Goal: Task Accomplishment & Management: Use online tool/utility

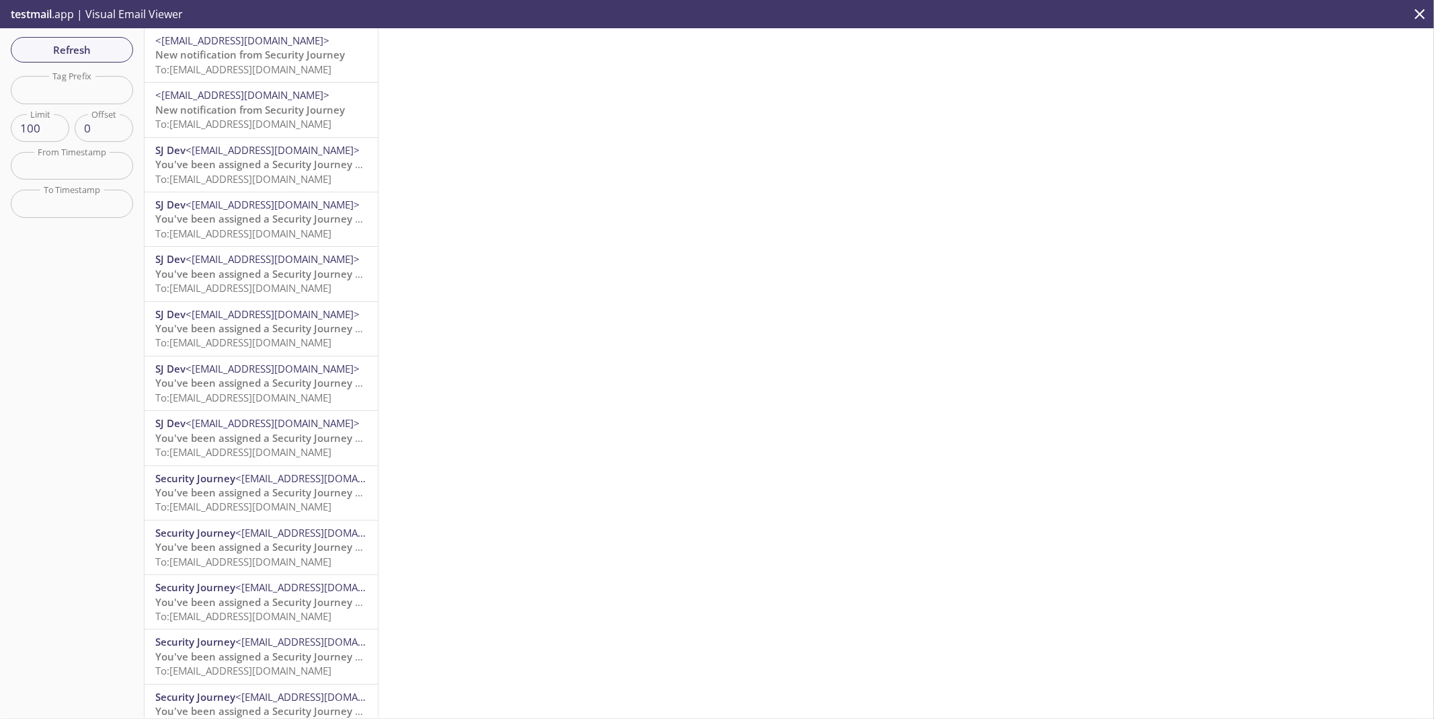
click at [97, 304] on div "Refresh Filters Tag Prefix Tag Prefix Limit 100 Limit Offset 0 Offset From Time…" at bounding box center [72, 372] width 145 height 689
click at [82, 39] on button "Refresh" at bounding box center [72, 50] width 122 height 26
click at [44, 15] on span "testmail" at bounding box center [31, 14] width 41 height 15
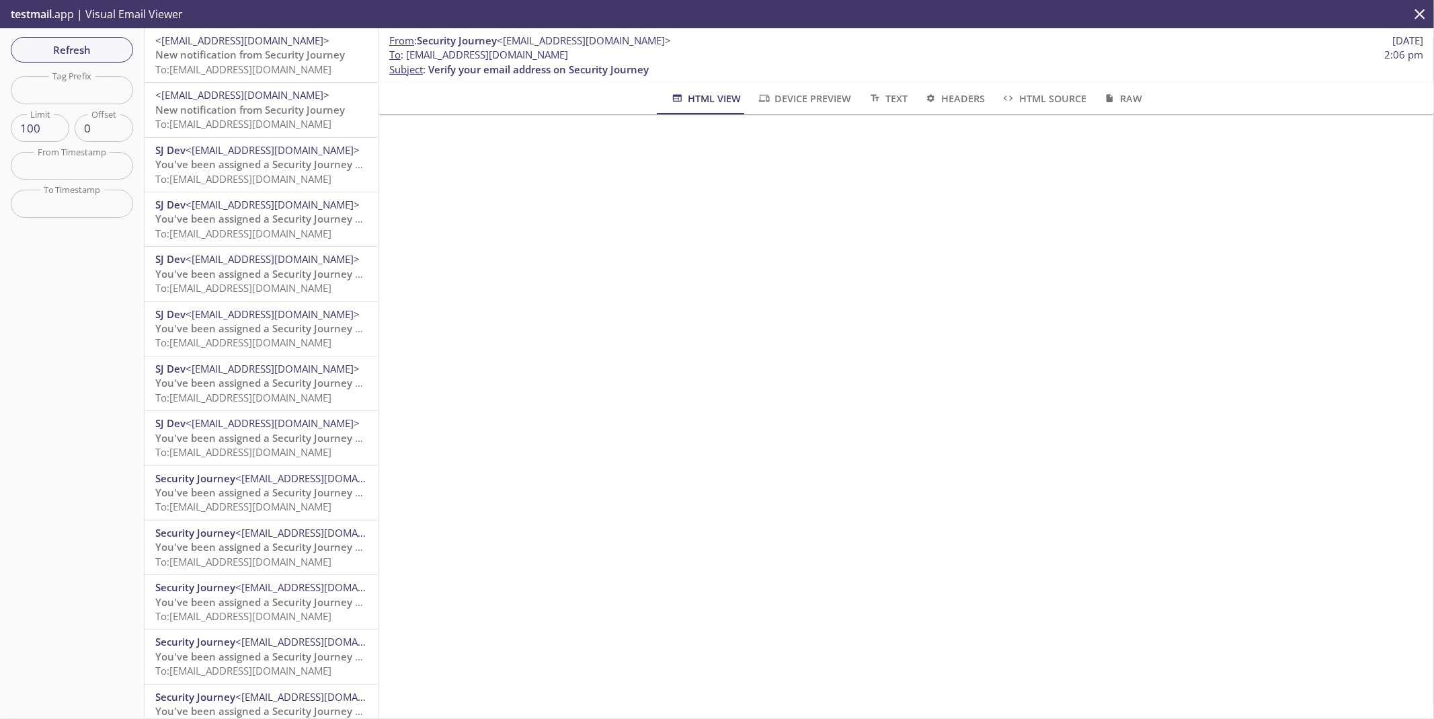
click at [132, 13] on p "testmail .app | Visual Email Viewer" at bounding box center [95, 14] width 191 height 28
click at [44, 14] on span "testmail" at bounding box center [31, 14] width 41 height 15
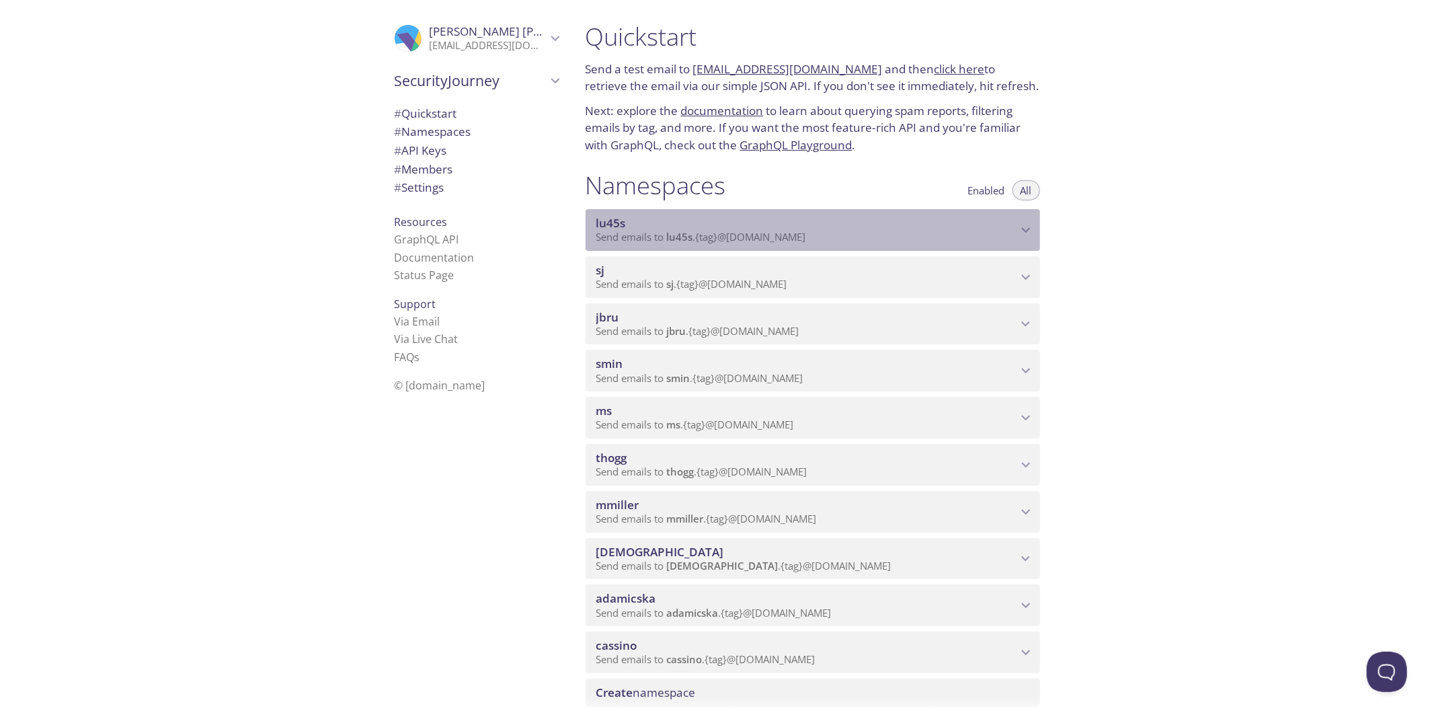
click at [1022, 230] on icon "lu45s namespace" at bounding box center [1025, 229] width 17 height 17
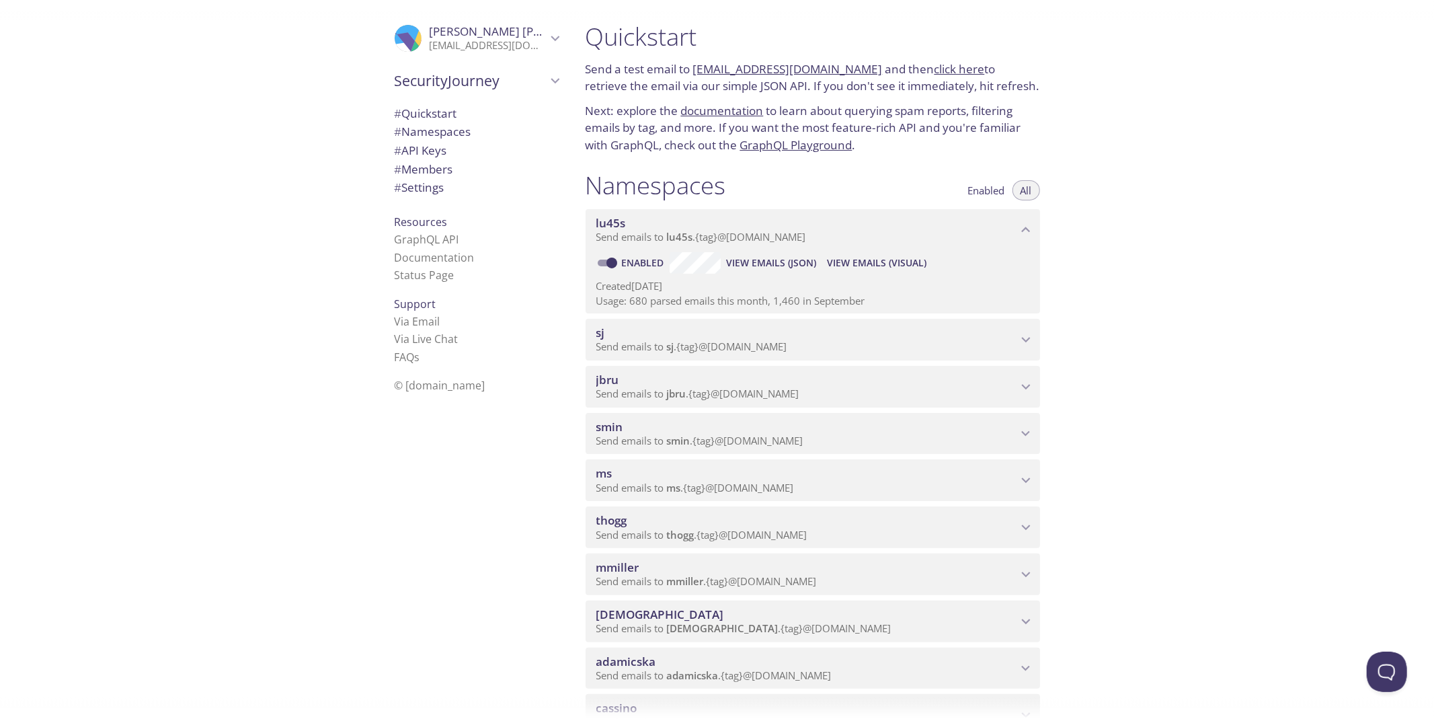
click at [883, 262] on span "View Emails (Visual)" at bounding box center [876, 263] width 99 height 16
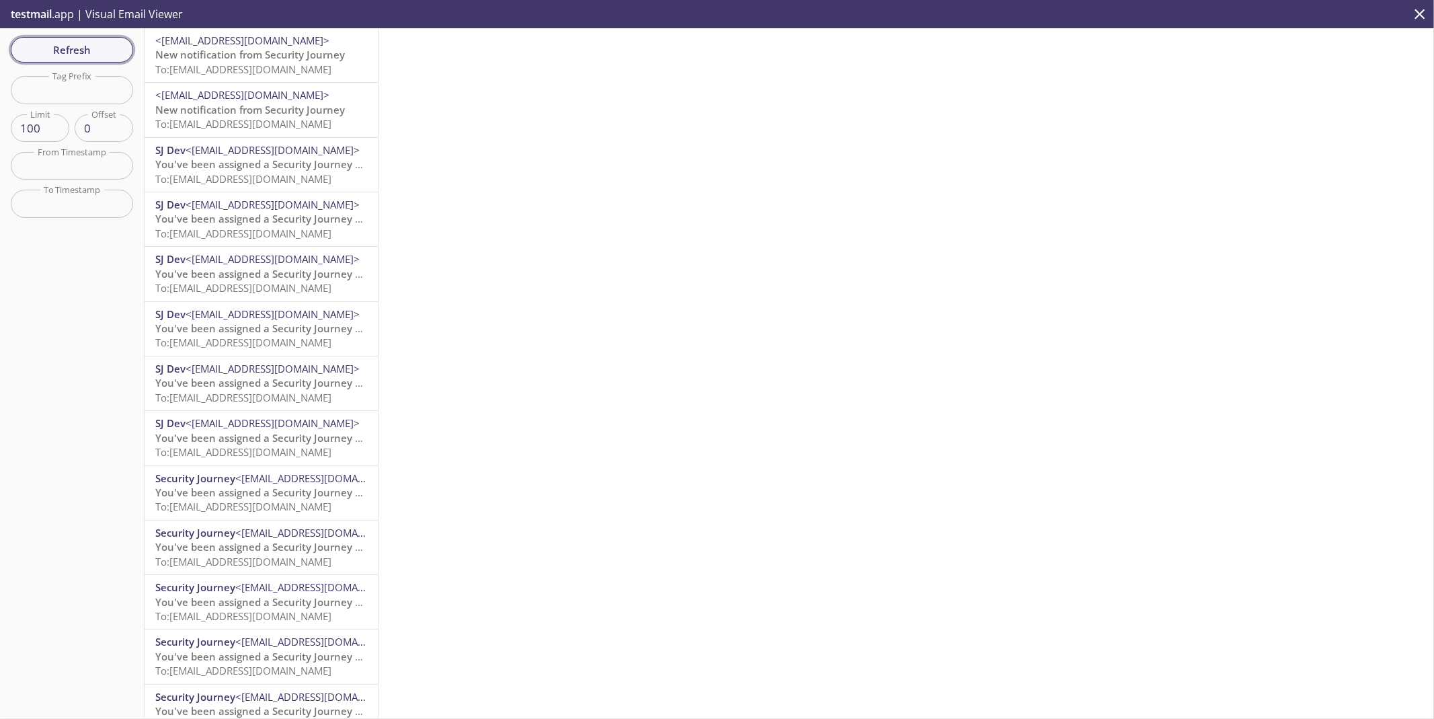
click at [104, 45] on span "Refresh" at bounding box center [72, 49] width 101 height 17
click at [101, 61] on button "Refresh" at bounding box center [72, 50] width 122 height 26
click at [102, 57] on span "Refresh" at bounding box center [72, 49] width 101 height 17
click at [103, 55] on span "Refresh" at bounding box center [72, 49] width 101 height 17
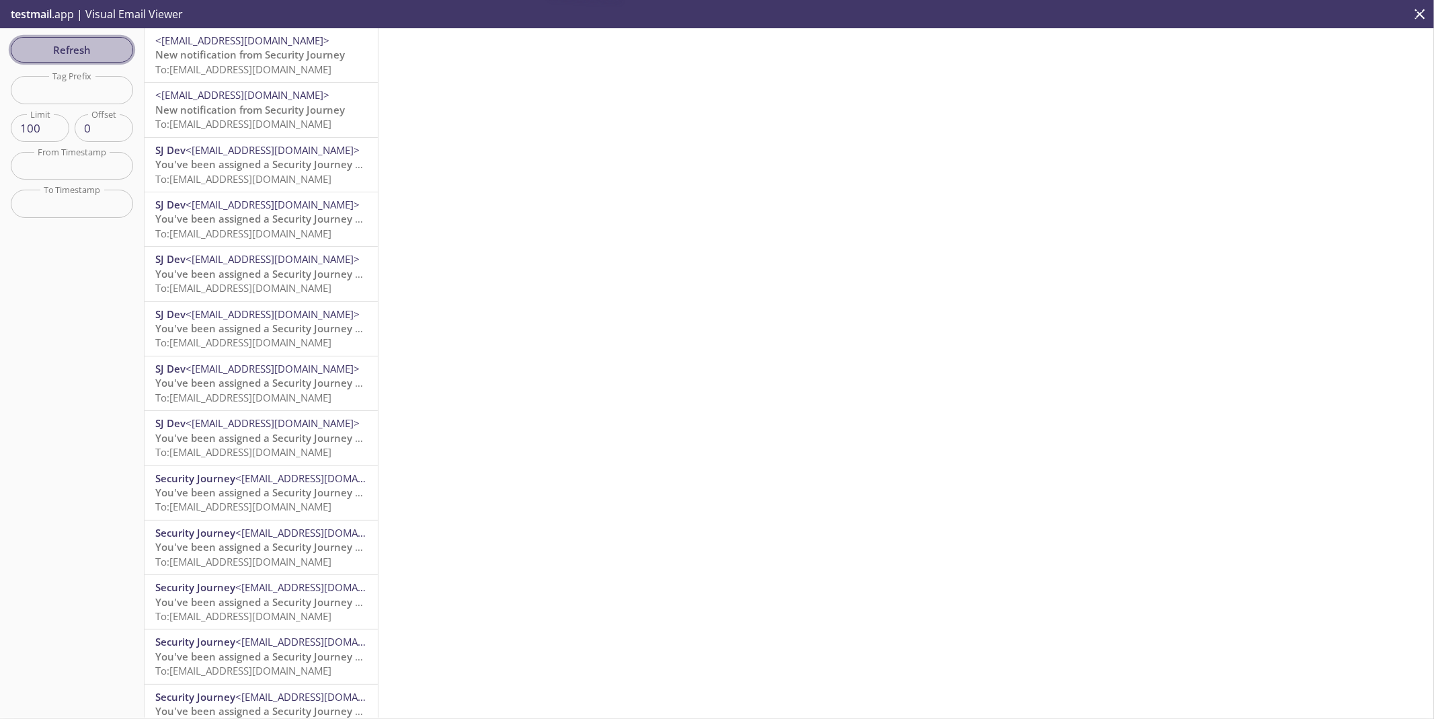
click at [103, 55] on span "Refresh" at bounding box center [72, 49] width 101 height 17
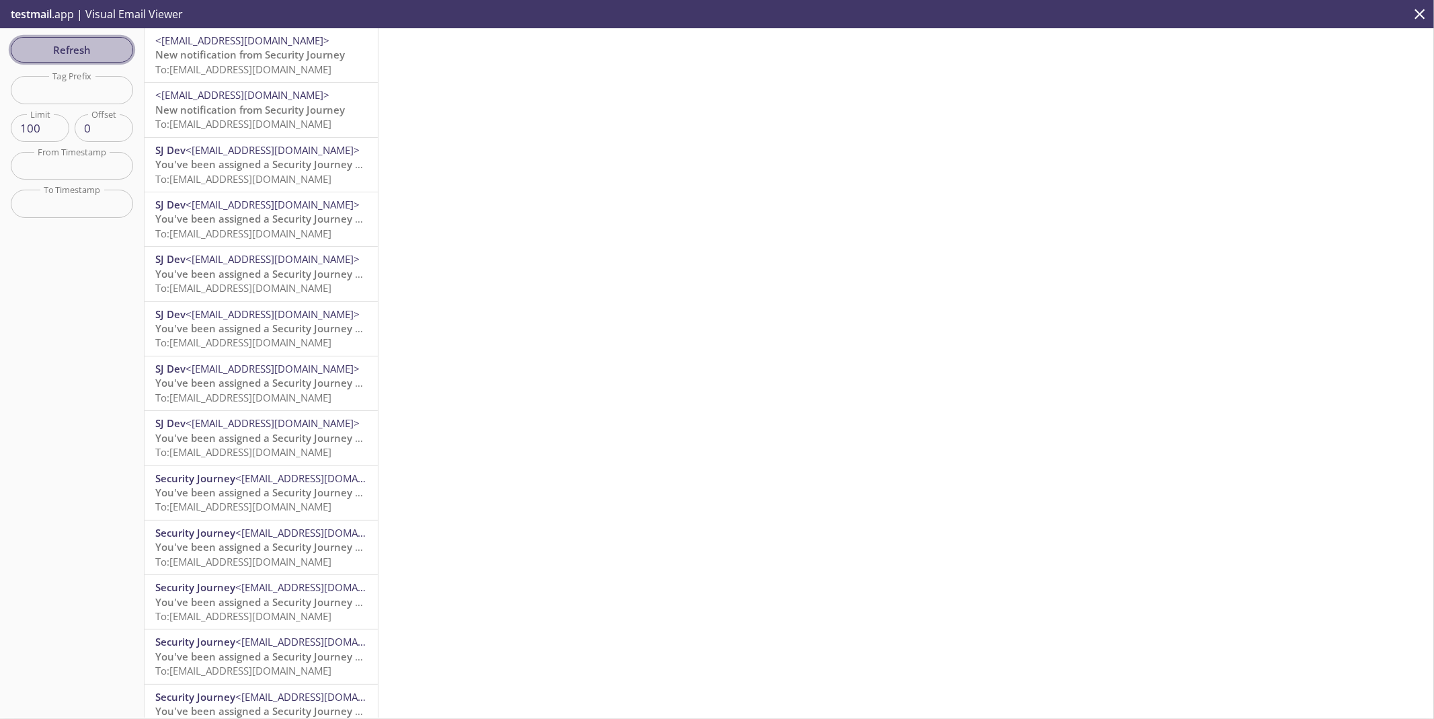
click at [88, 43] on span "Refresh" at bounding box center [72, 49] width 101 height 17
click at [56, 50] on span "Refresh" at bounding box center [72, 49] width 101 height 17
click at [71, 40] on button "Refresh" at bounding box center [72, 50] width 122 height 26
click at [72, 42] on span "Refresh" at bounding box center [72, 49] width 101 height 17
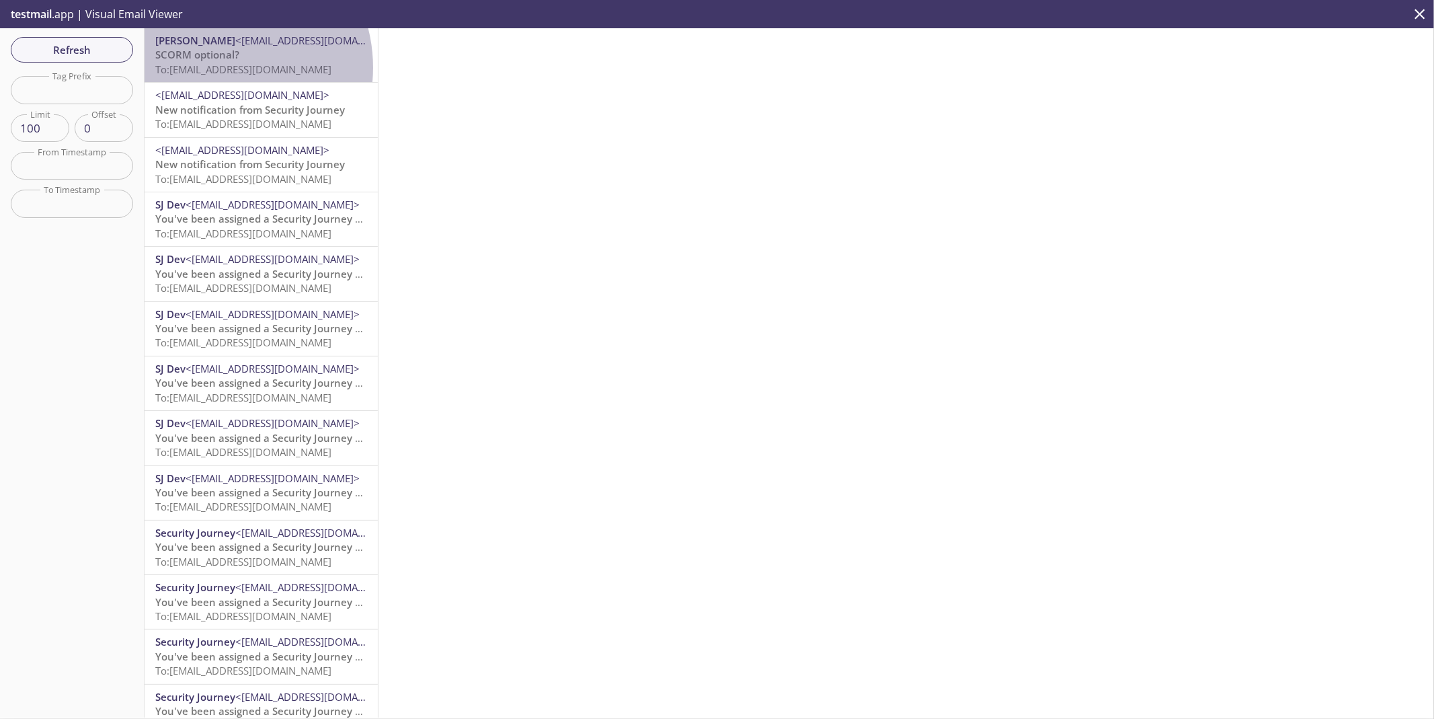
click at [214, 67] on span "To: [EMAIL_ADDRESS][DOMAIN_NAME]" at bounding box center [243, 69] width 176 height 13
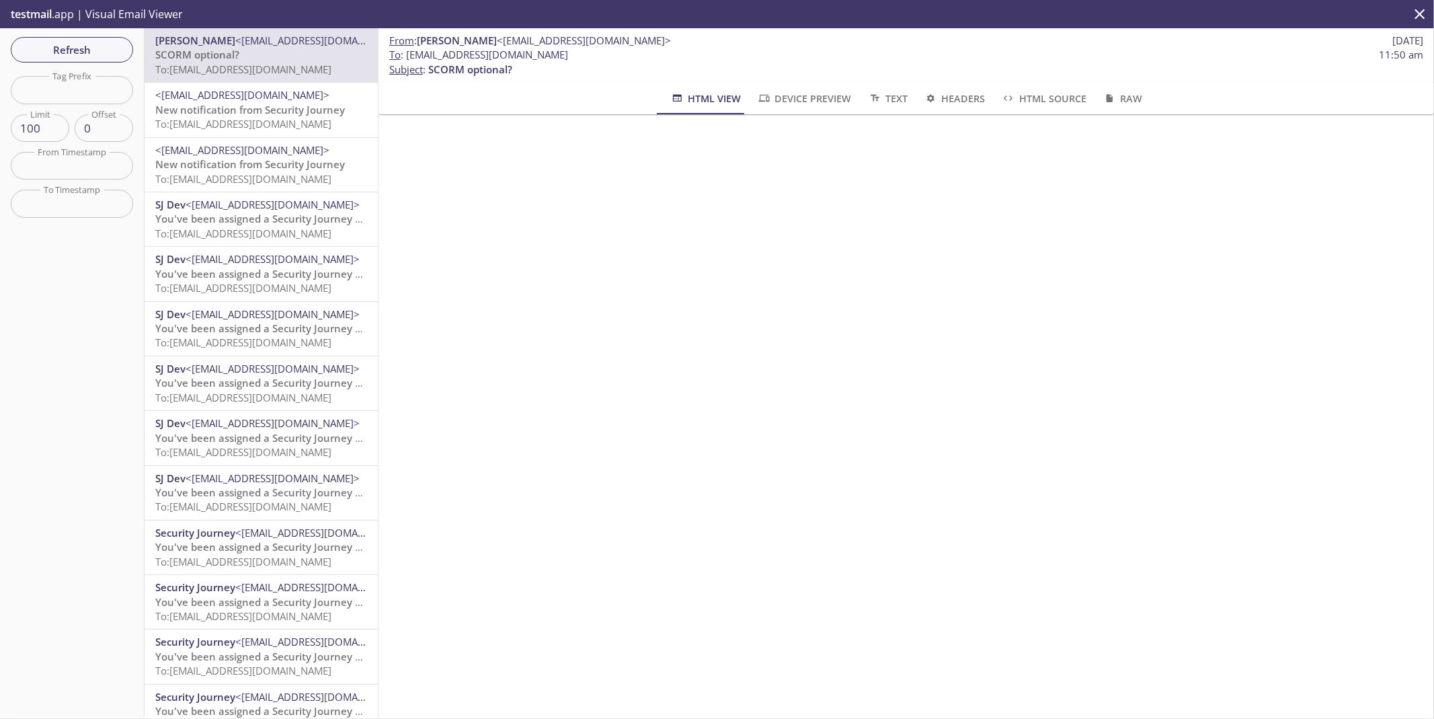
click at [263, 51] on p "SCORM optional? To: [EMAIL_ADDRESS][DOMAIN_NAME]" at bounding box center [261, 62] width 212 height 29
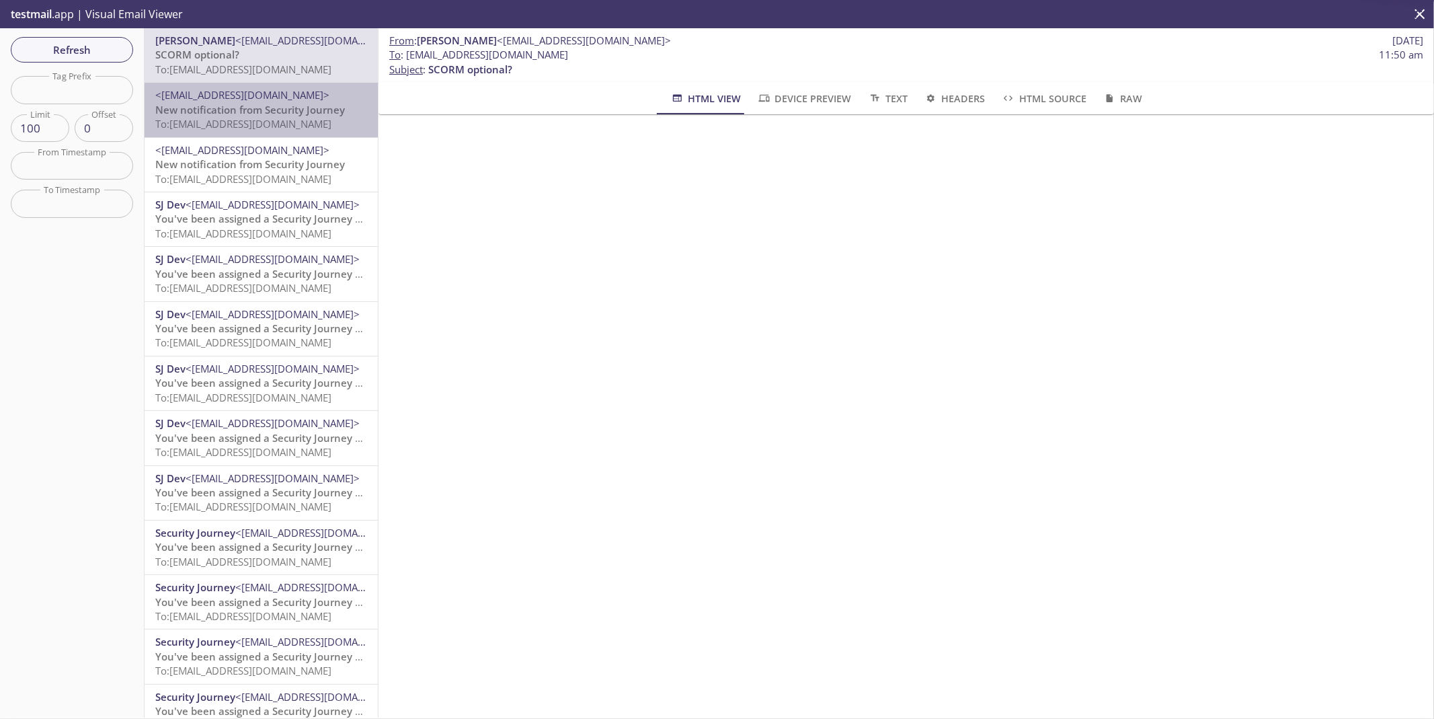
click at [261, 112] on span "New notification from Security Journey" at bounding box center [250, 109] width 190 height 13
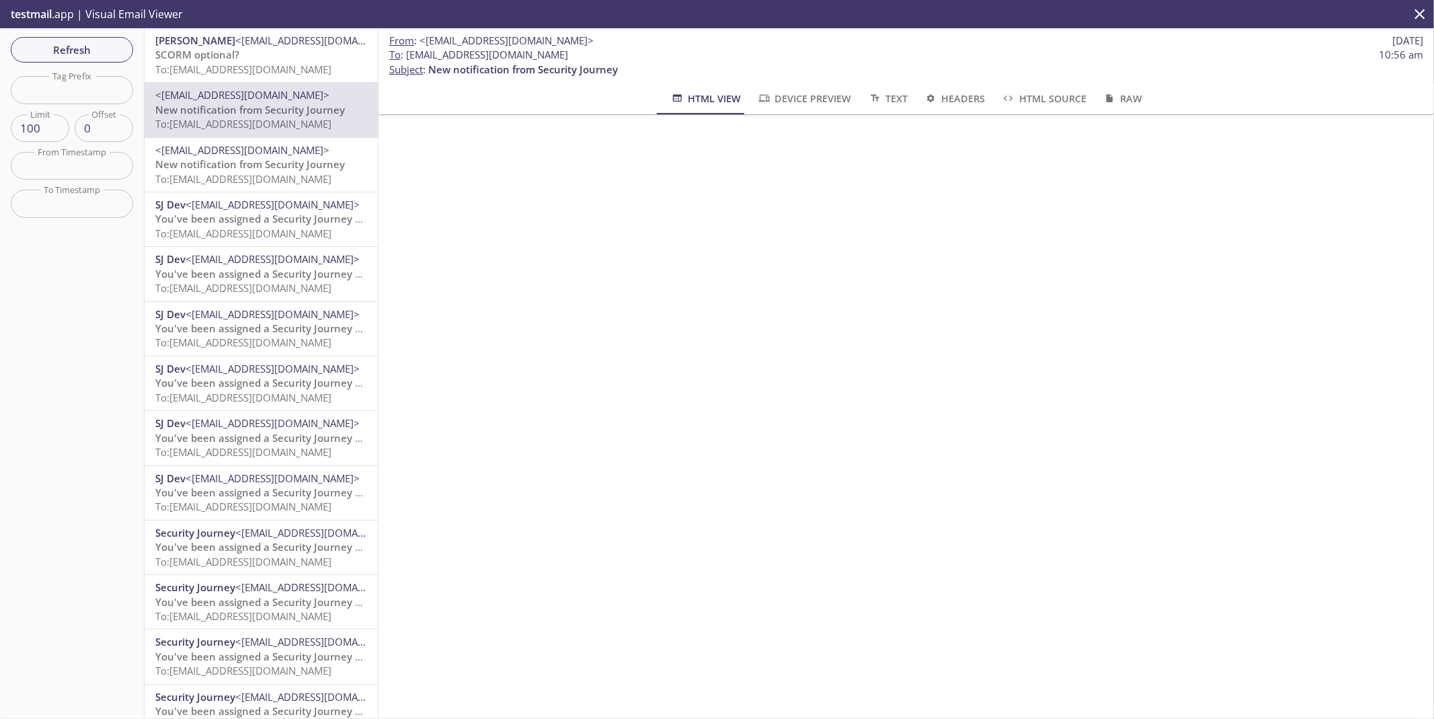
click at [276, 51] on p "SCORM optional? To: [EMAIL_ADDRESS][DOMAIN_NAME]" at bounding box center [261, 62] width 212 height 29
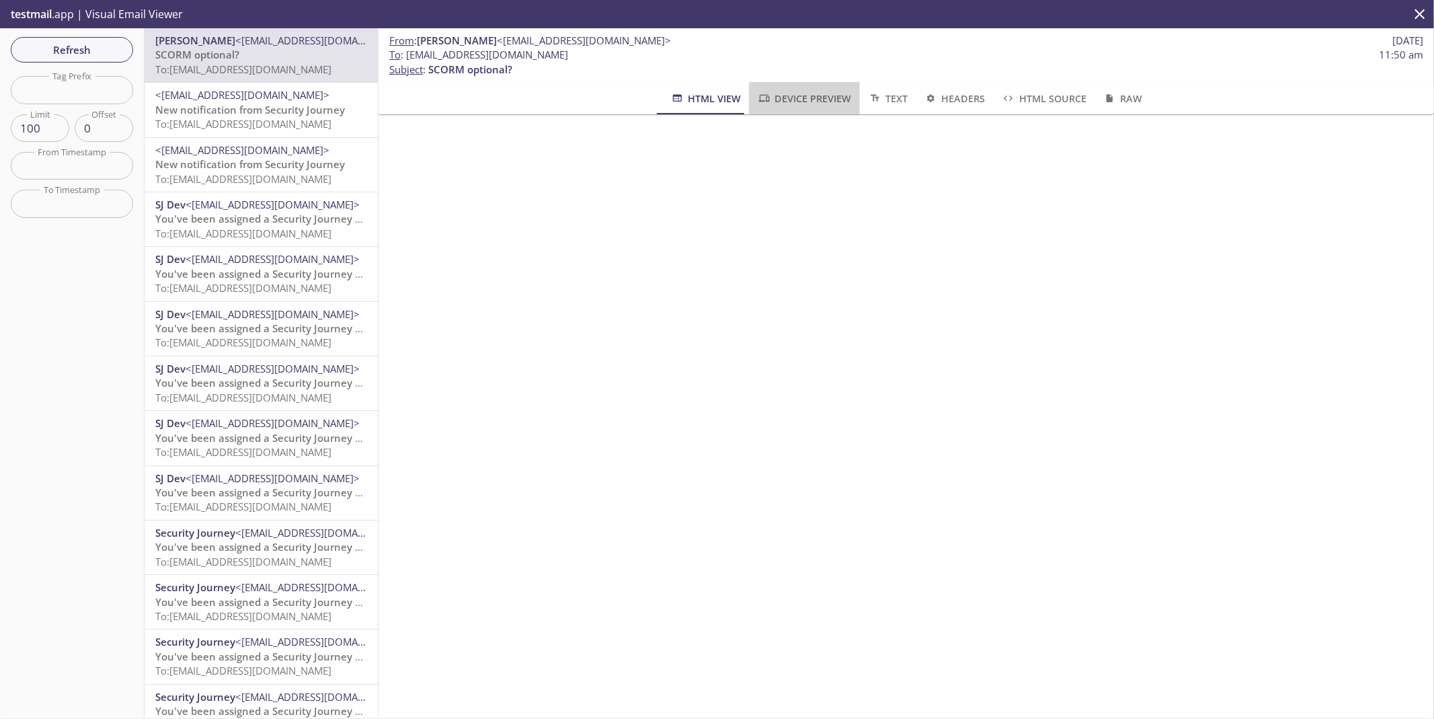
click at [773, 95] on span "Device Preview" at bounding box center [804, 98] width 94 height 17
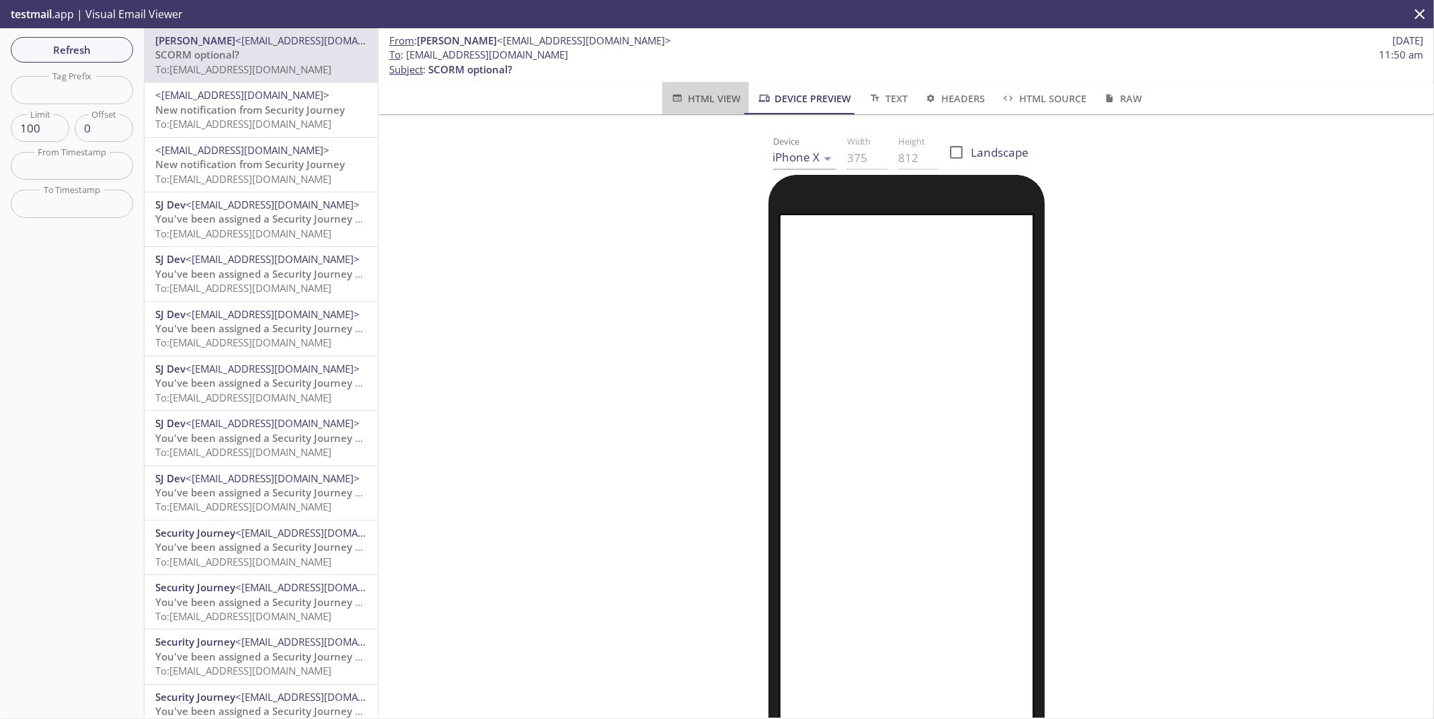
click at [704, 97] on span "HTML View" at bounding box center [705, 98] width 71 height 17
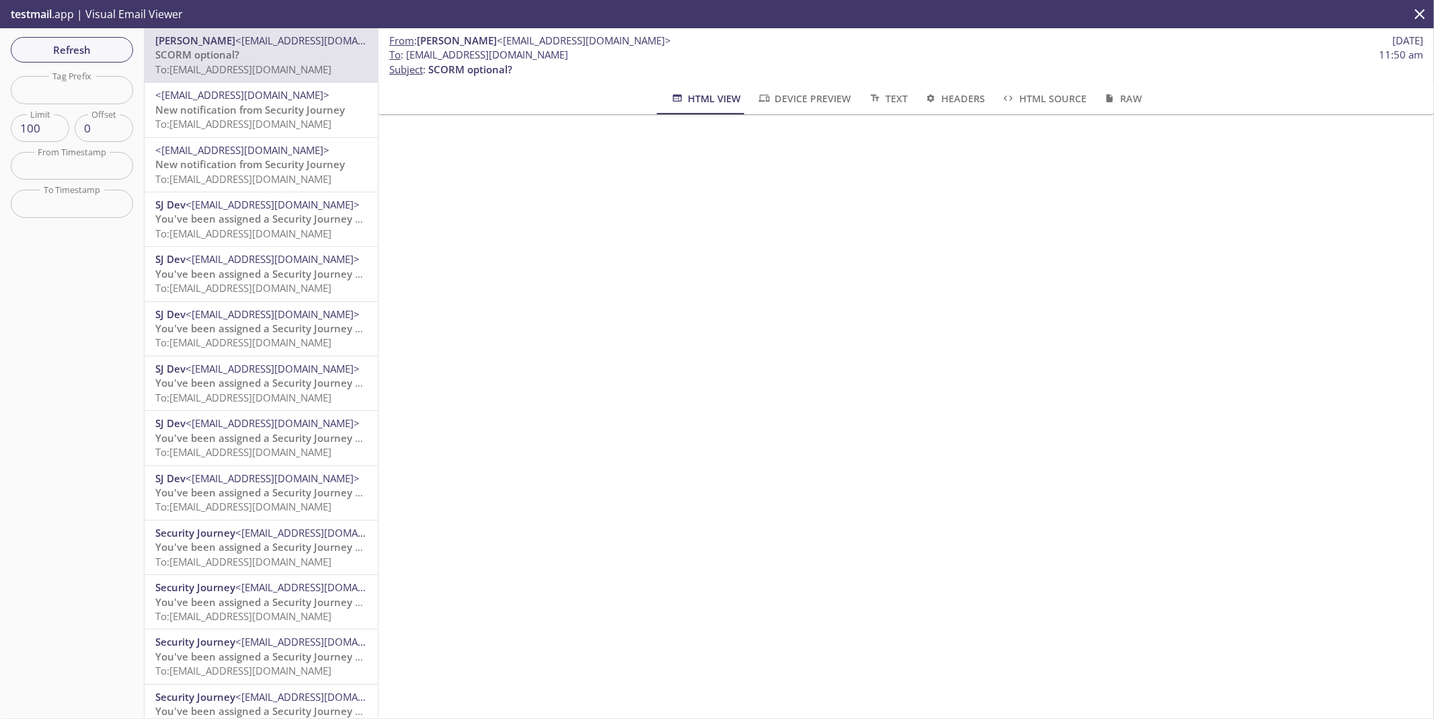
click at [872, 94] on icon "button" at bounding box center [875, 98] width 14 height 11
click at [959, 102] on span "Headers" at bounding box center [954, 98] width 61 height 17
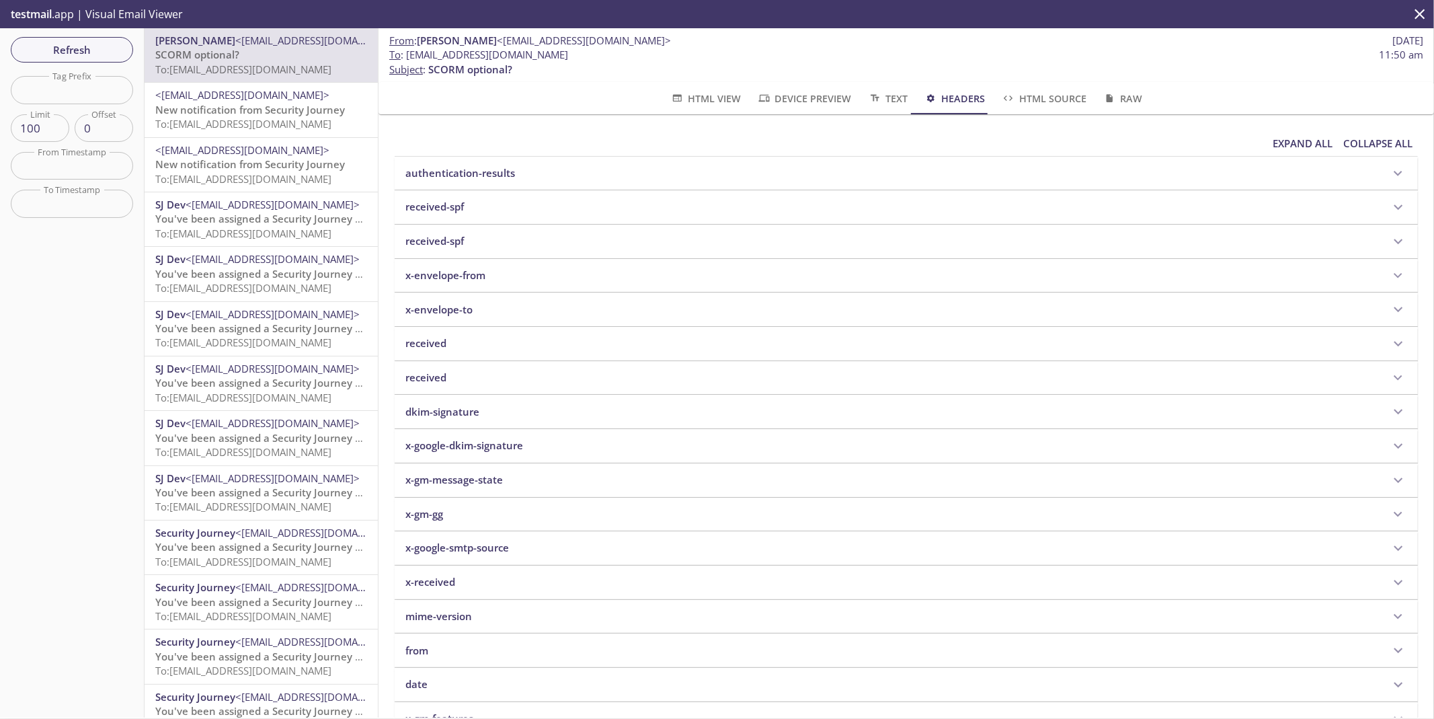
click at [1051, 103] on span "HTML Source" at bounding box center [1043, 98] width 85 height 17
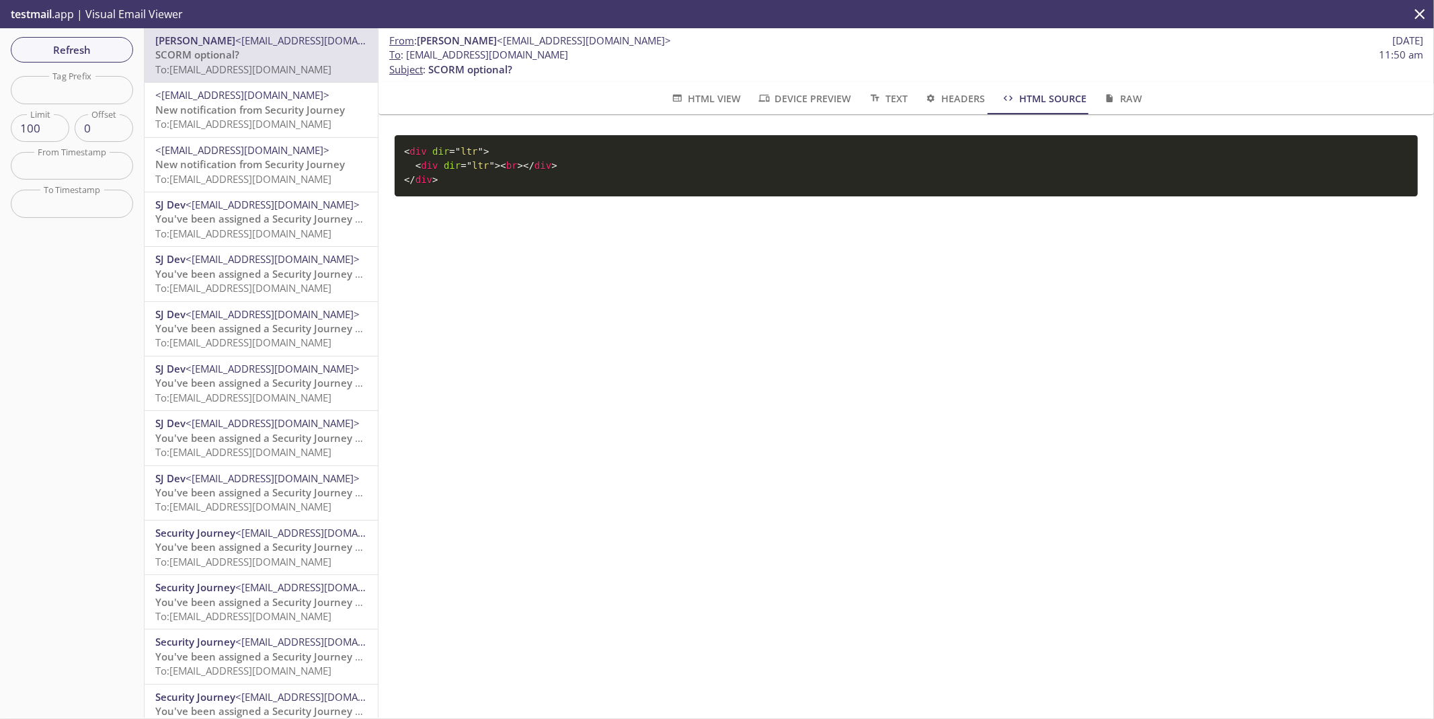
click at [1119, 97] on span "Raw" at bounding box center [1122, 98] width 40 height 17
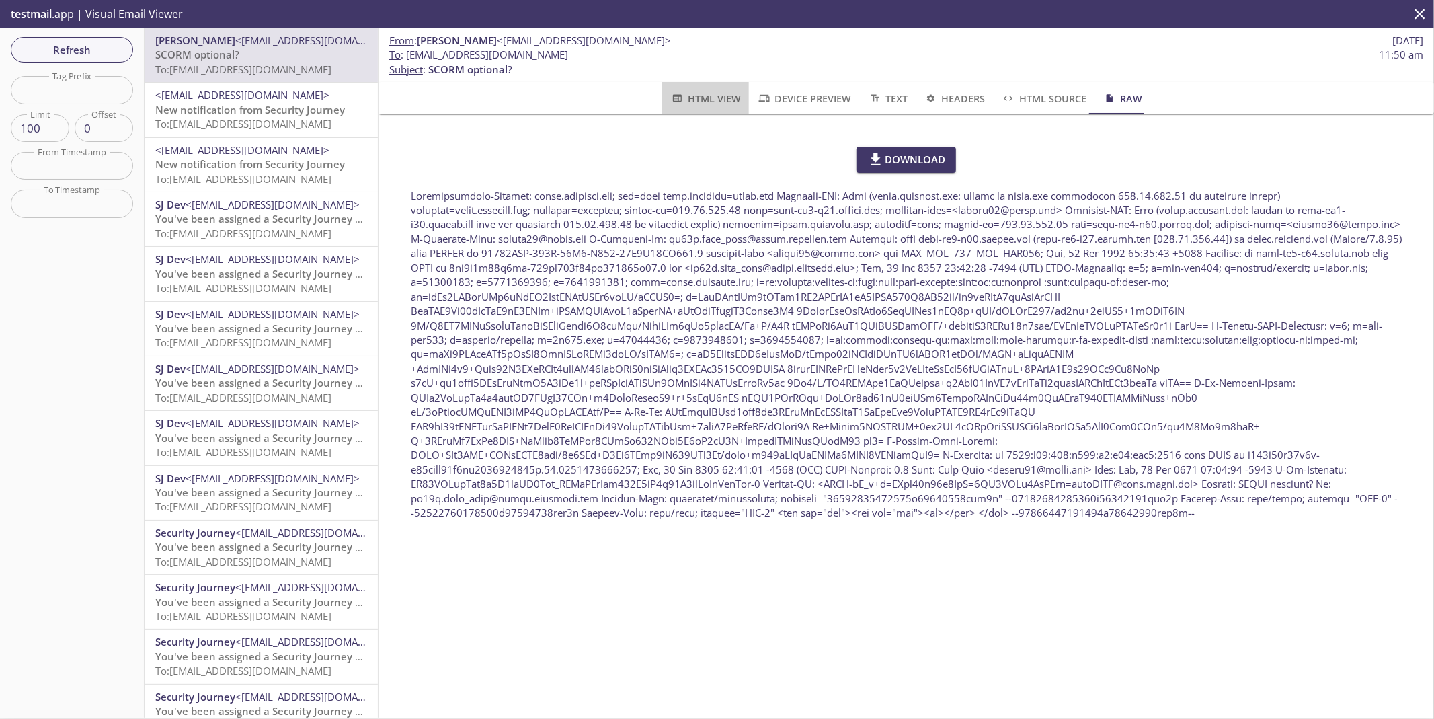
click at [686, 89] on button "HTML View" at bounding box center [705, 98] width 87 height 32
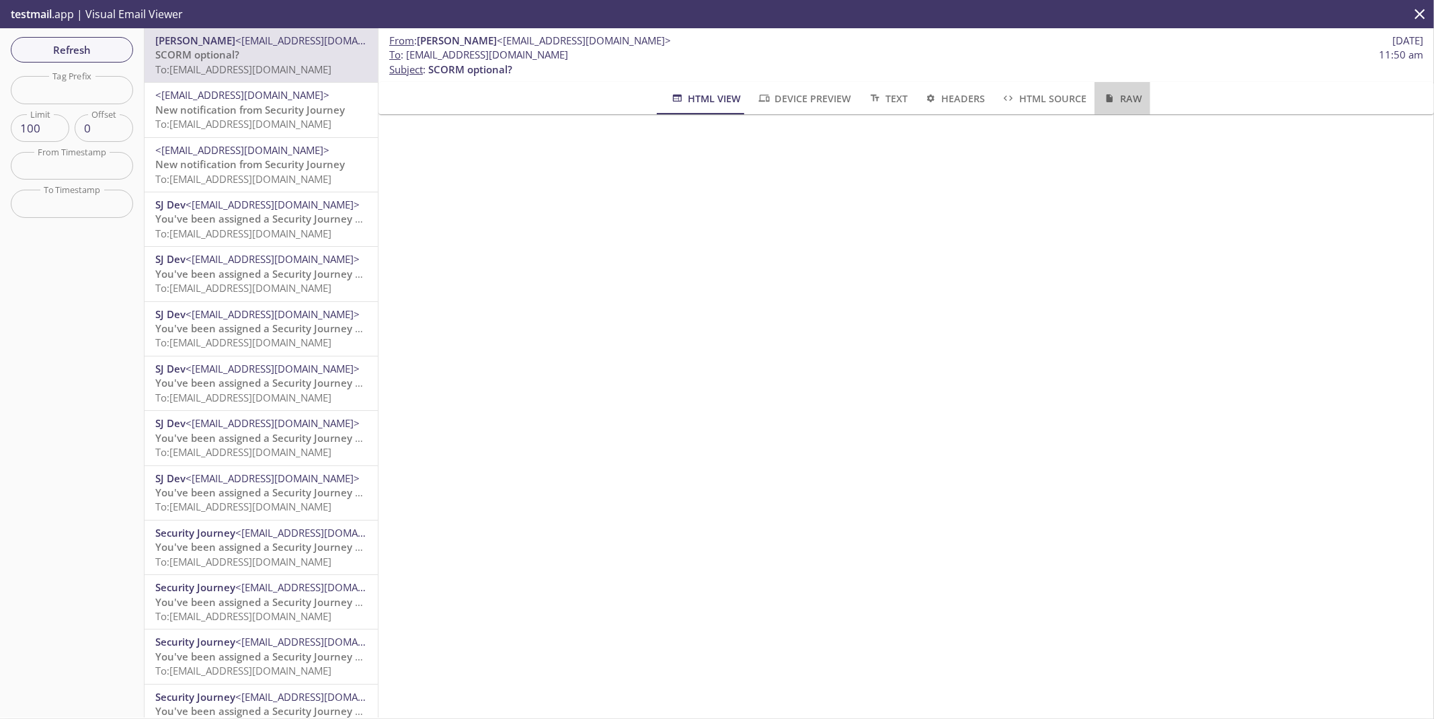
click at [1125, 104] on span "Raw" at bounding box center [1122, 98] width 40 height 17
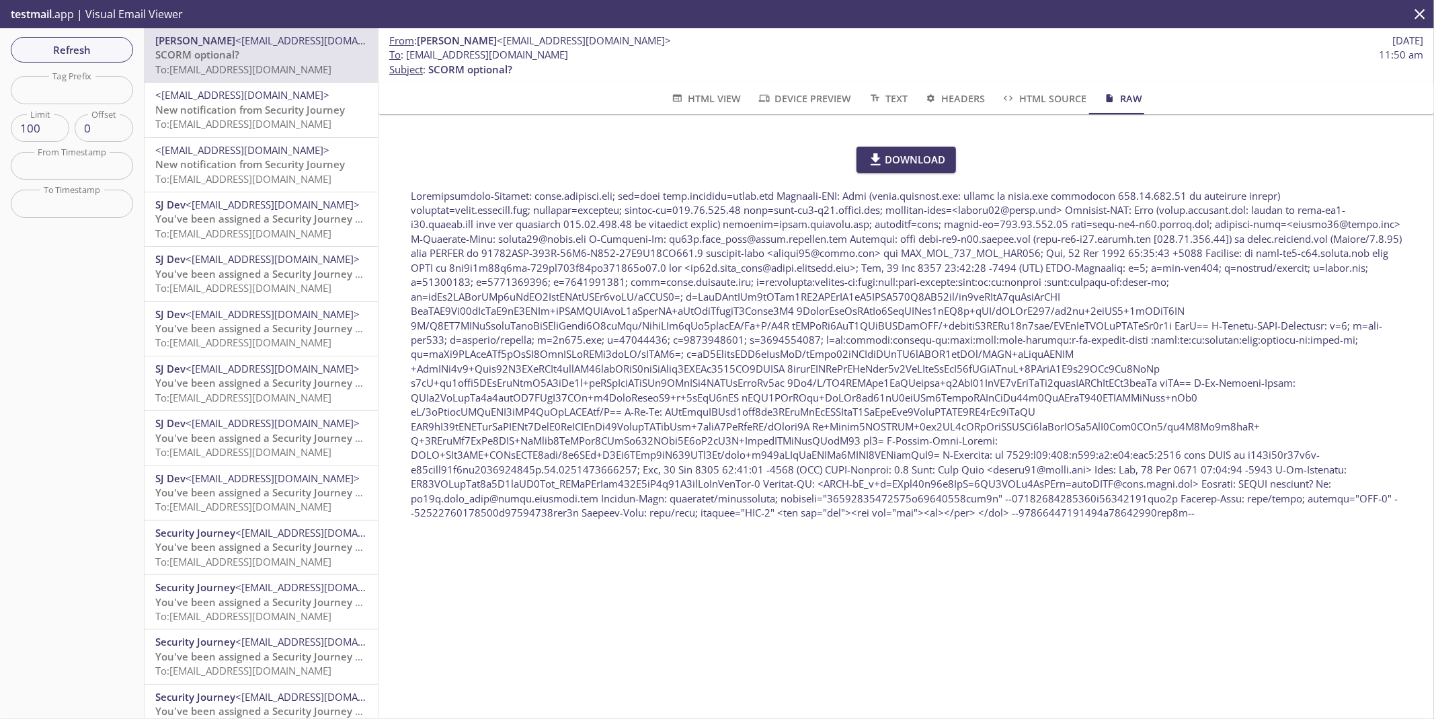
click at [718, 98] on span "HTML View" at bounding box center [705, 98] width 71 height 17
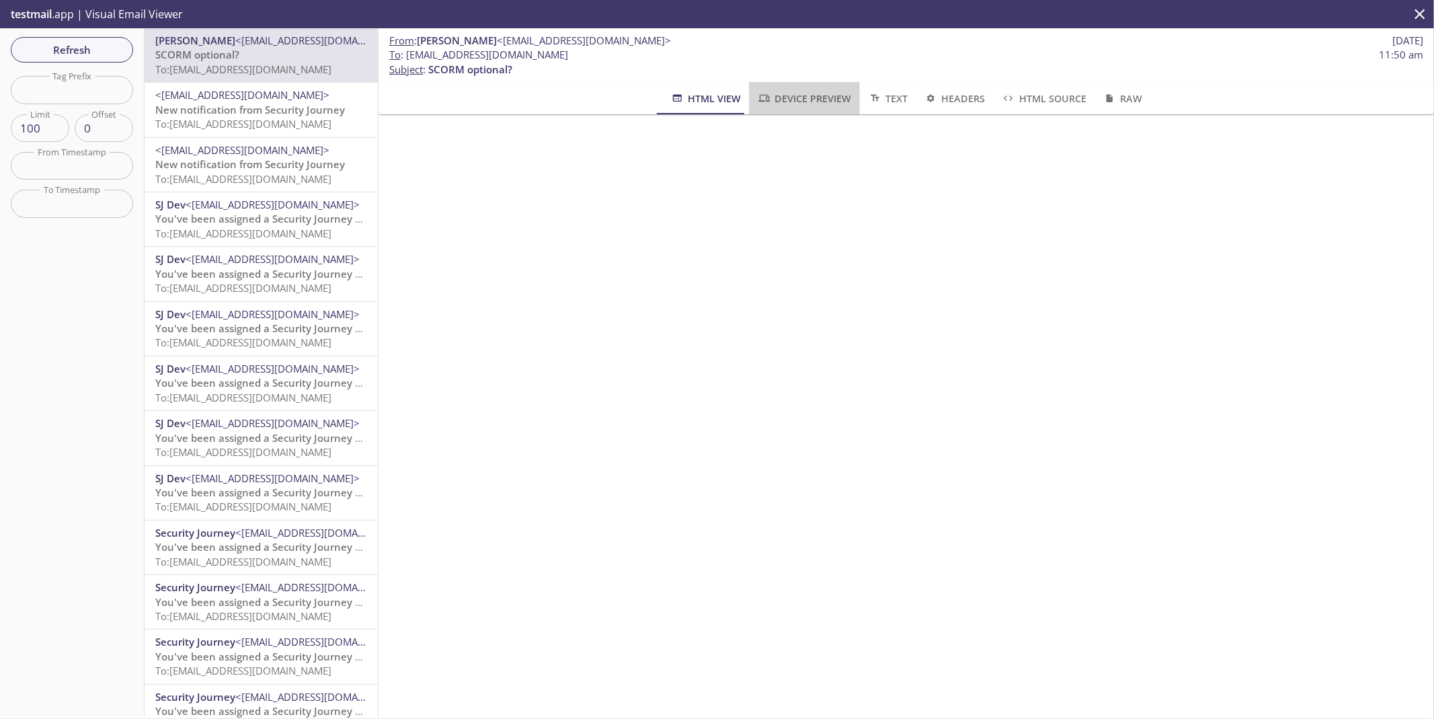
click at [825, 90] on span "Device Preview" at bounding box center [804, 98] width 94 height 17
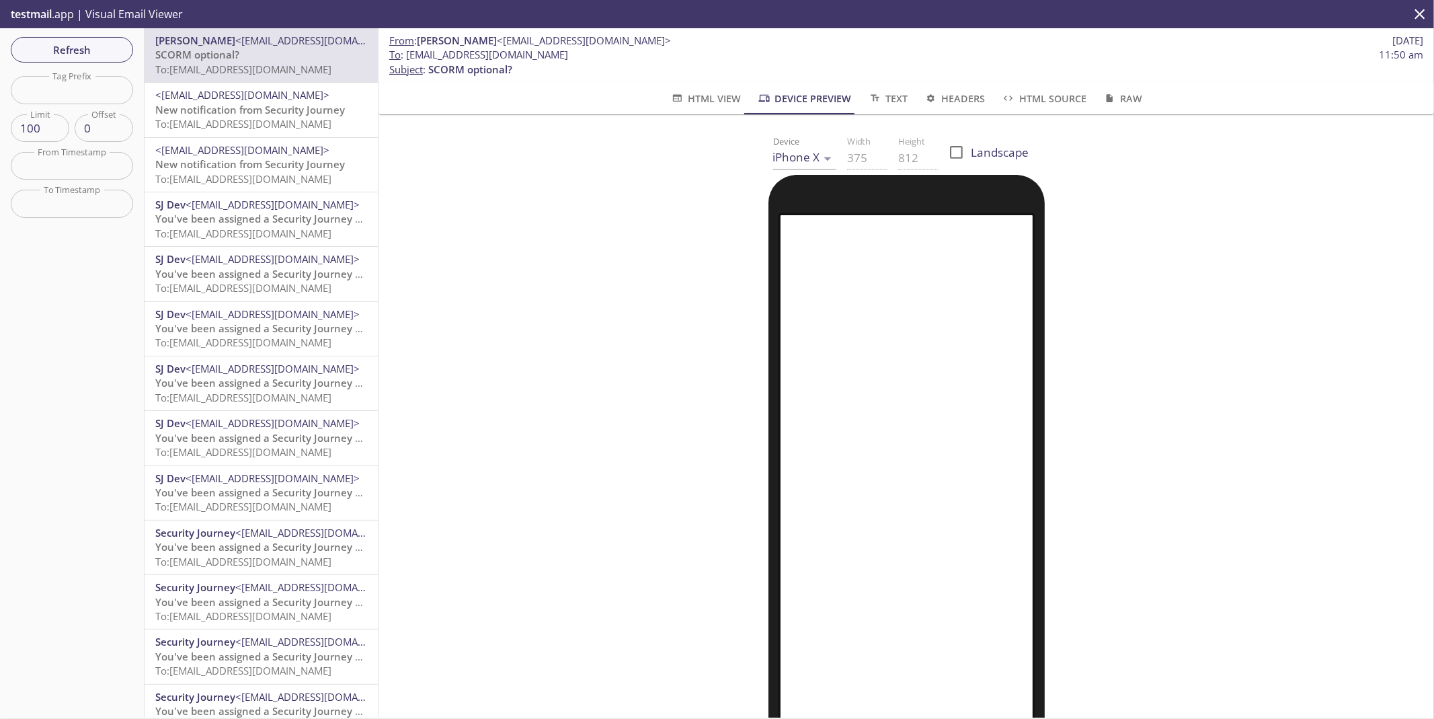
click at [704, 99] on span "HTML View" at bounding box center [705, 98] width 71 height 17
